Goal: Information Seeking & Learning: Learn about a topic

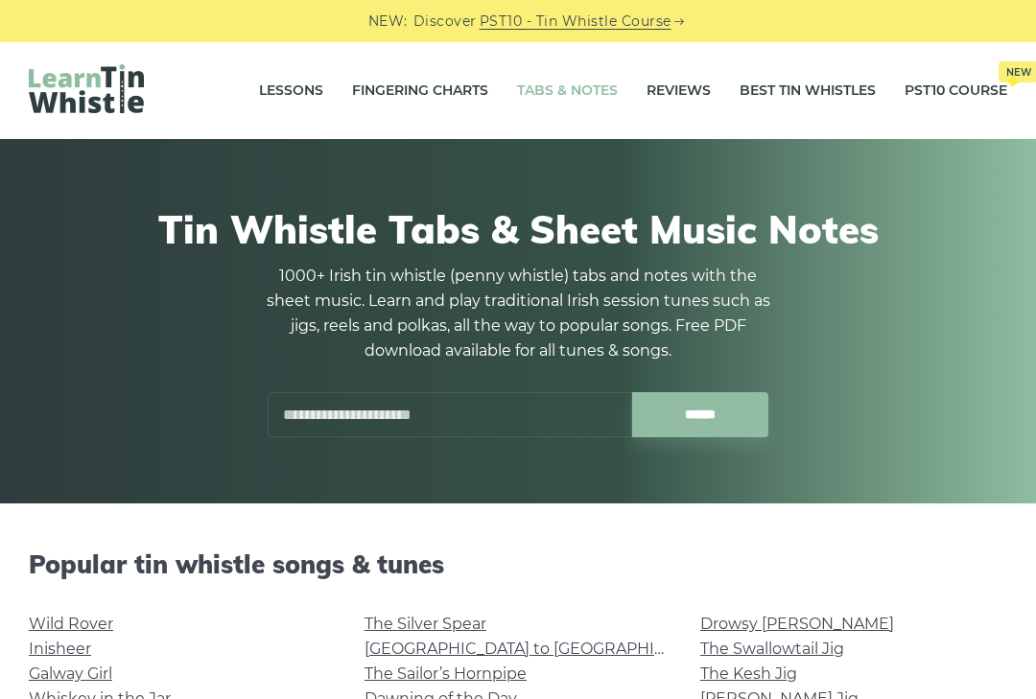
click at [390, 97] on link "Fingering Charts" at bounding box center [420, 91] width 136 height 48
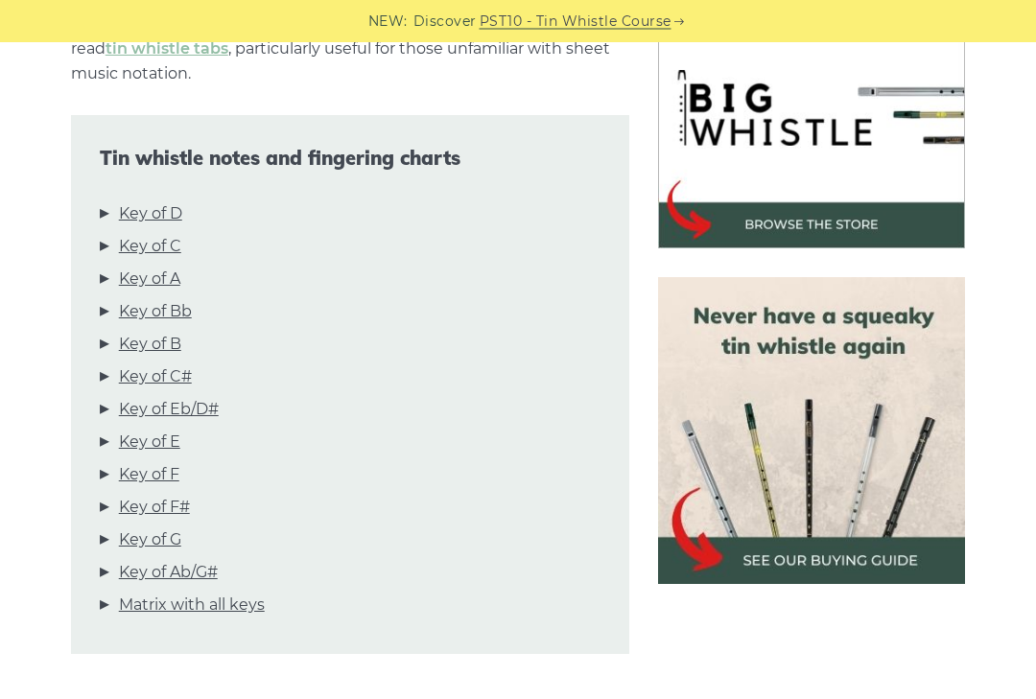
scroll to position [609, 0]
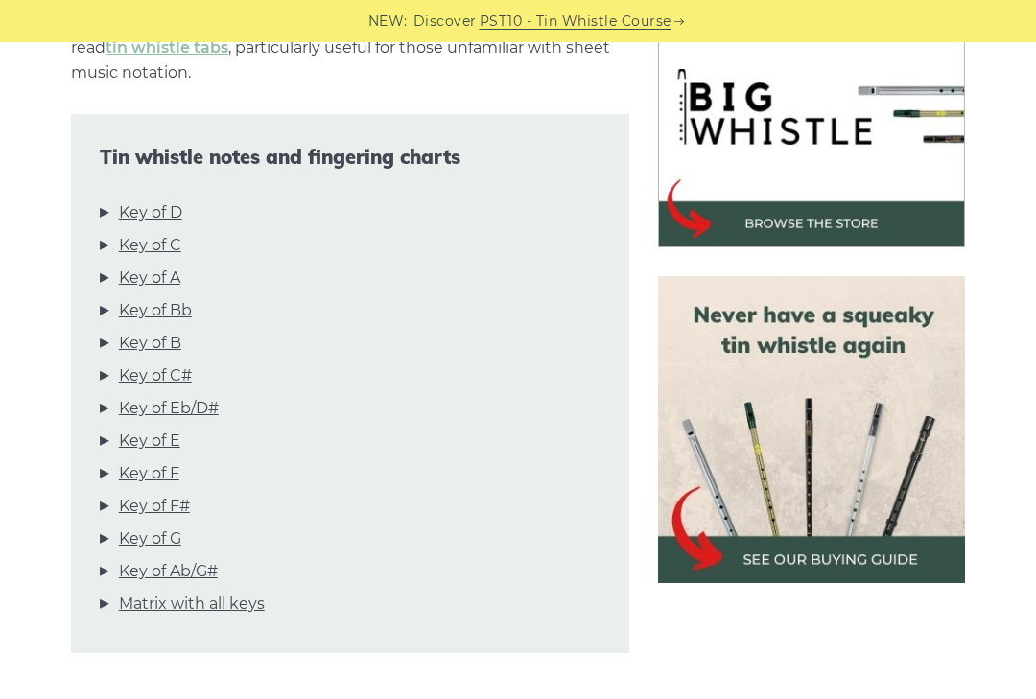
click at [156, 221] on link "Key of D" at bounding box center [150, 212] width 63 height 25
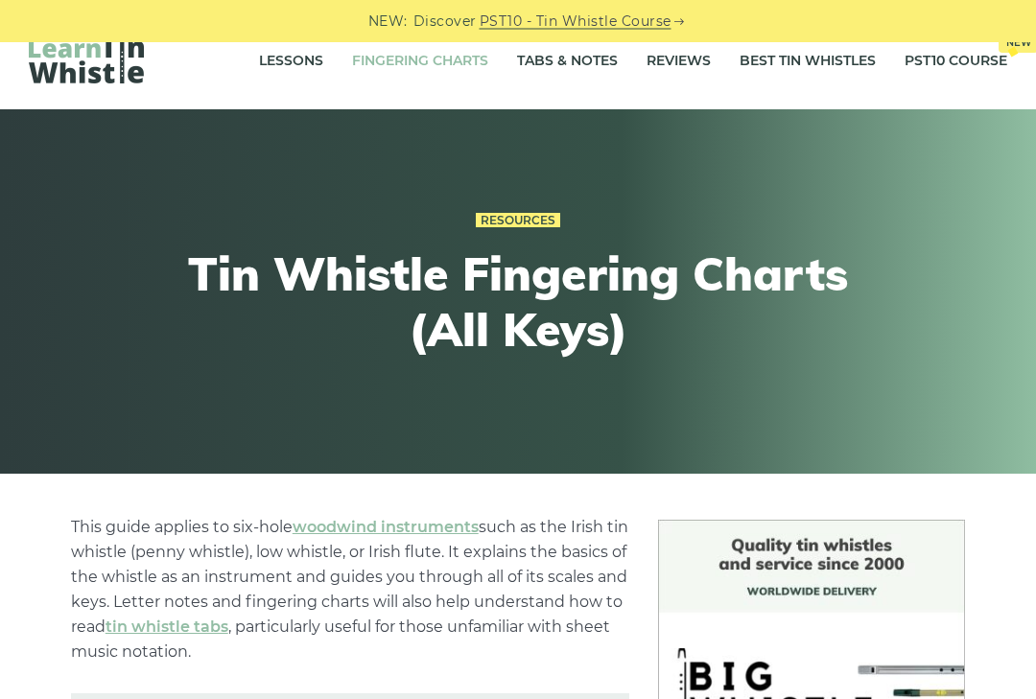
scroll to position [0, 0]
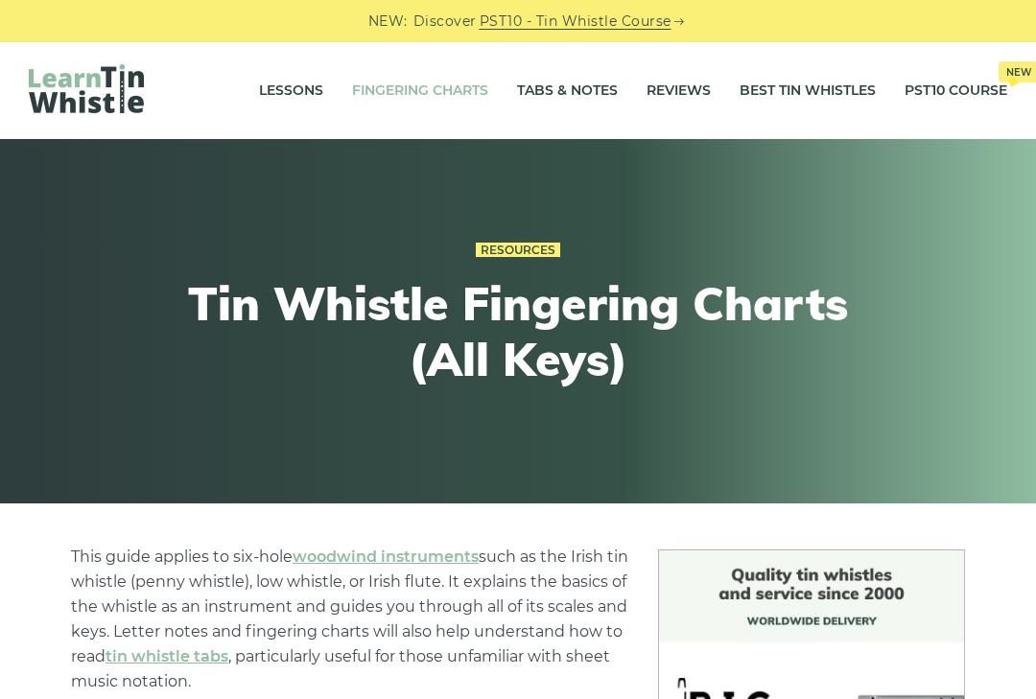
click at [280, 86] on link "Lessons" at bounding box center [291, 91] width 64 height 48
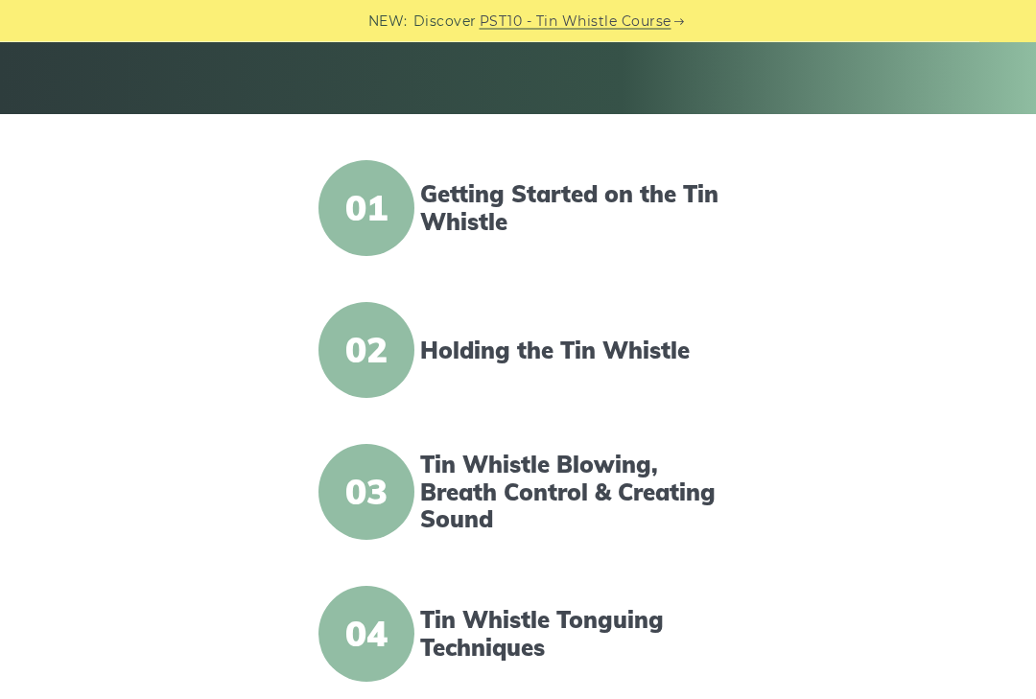
scroll to position [389, 0]
click at [374, 211] on span "01" at bounding box center [366, 208] width 96 height 96
click at [363, 221] on span "01" at bounding box center [366, 208] width 96 height 96
click at [374, 337] on span "02" at bounding box center [366, 350] width 96 height 96
click at [383, 363] on span "02" at bounding box center [366, 350] width 96 height 96
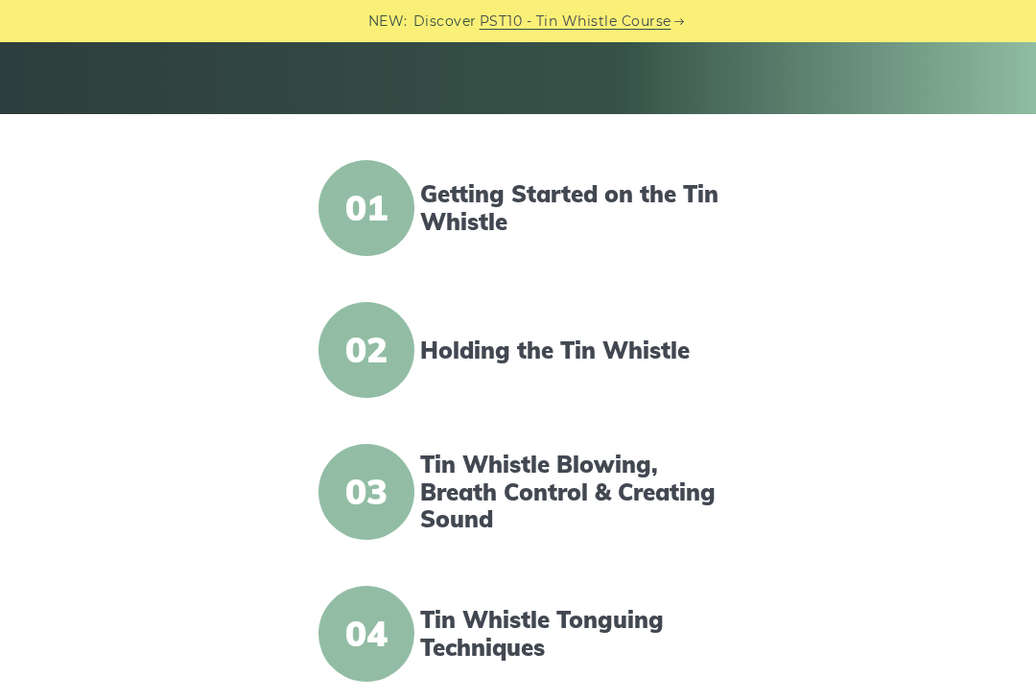
click at [451, 346] on link "Holding the Tin Whistle" at bounding box center [573, 351] width 307 height 28
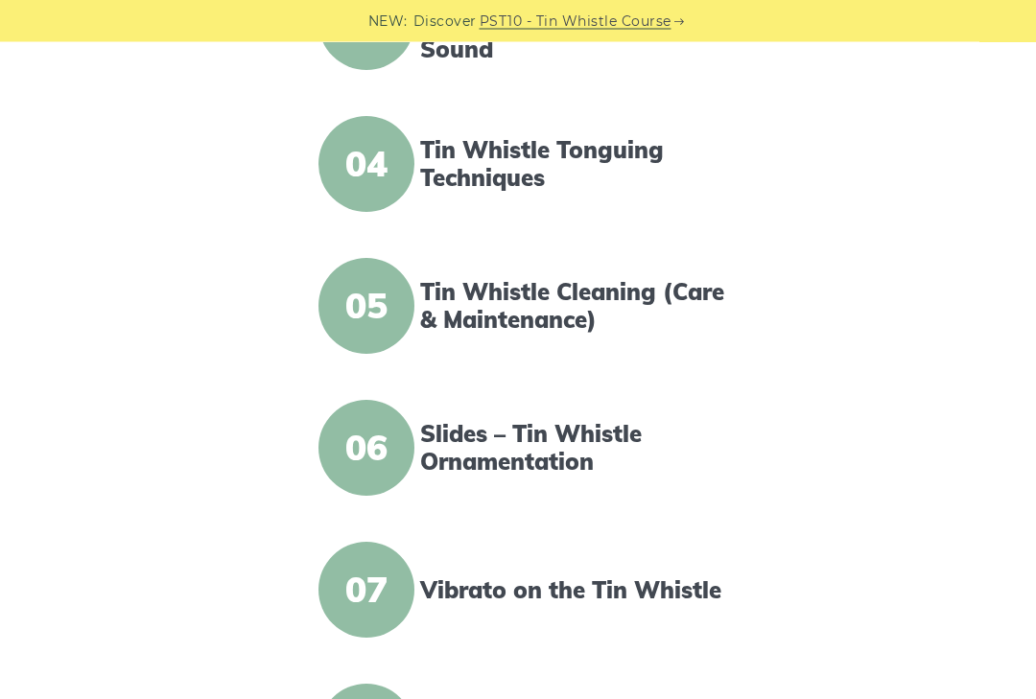
scroll to position [859, 0]
click at [380, 315] on span "05" at bounding box center [366, 306] width 96 height 96
click at [489, 301] on link "Tin Whistle Cleaning (Care & Maintenance)" at bounding box center [573, 306] width 307 height 56
